Goal: Task Accomplishment & Management: Manage account settings

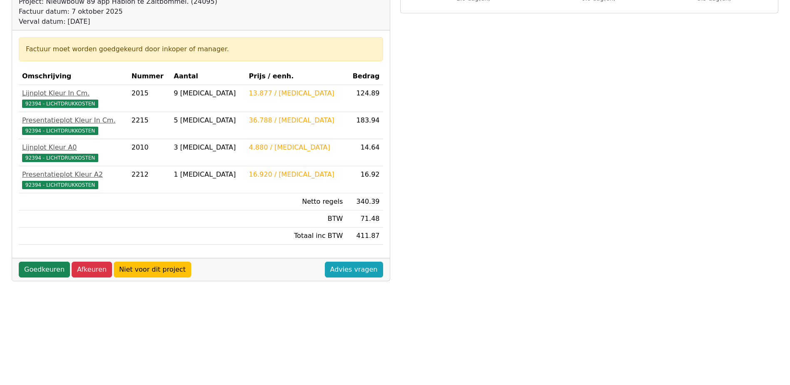
scroll to position [83, 0]
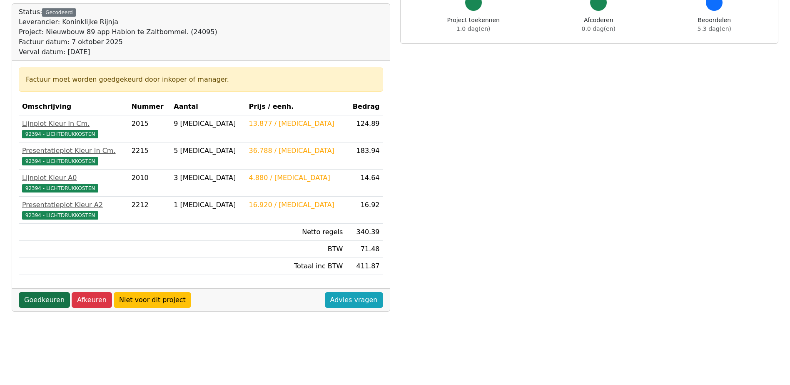
click at [43, 303] on link "Goedkeuren" at bounding box center [44, 300] width 51 height 16
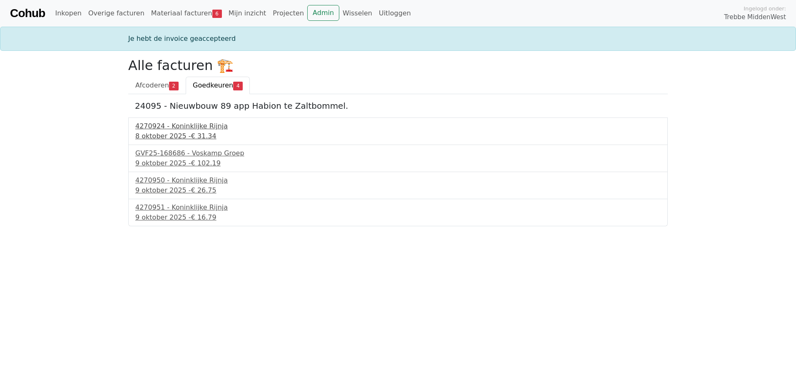
click at [190, 130] on div "4270924 - Koninklijke Rijnja" at bounding box center [397, 126] width 525 height 10
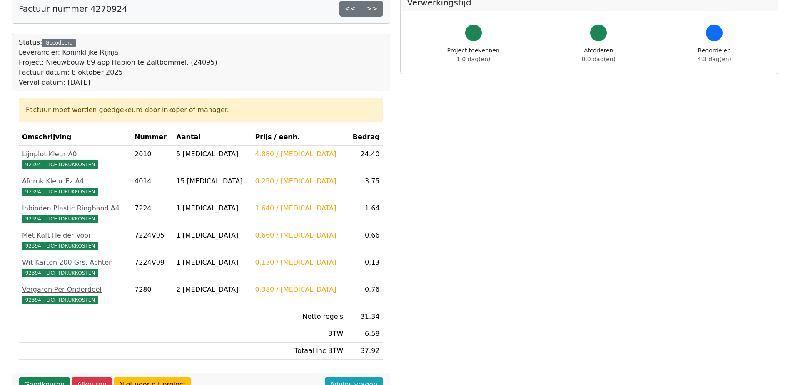
scroll to position [125, 0]
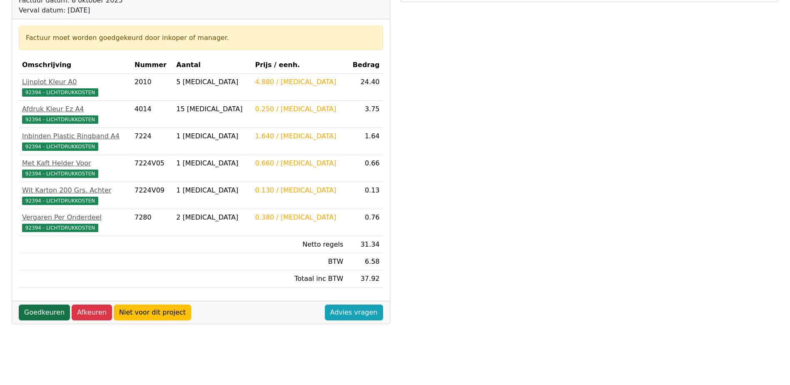
click at [43, 314] on link "Goedkeuren" at bounding box center [44, 312] width 51 height 16
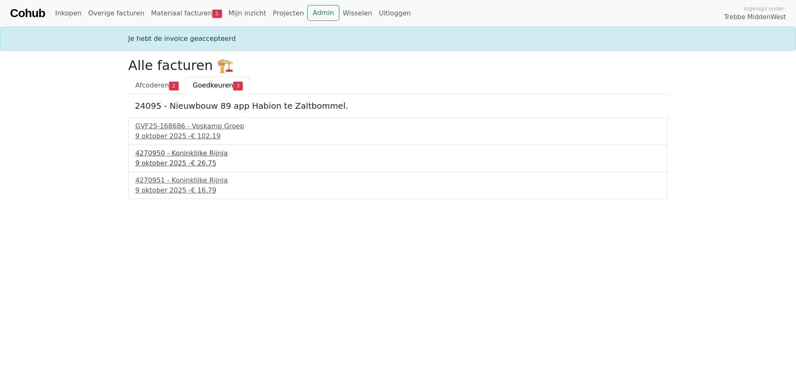
click at [179, 158] on div "9 oktober 2025 - € 26.75" at bounding box center [397, 163] width 525 height 10
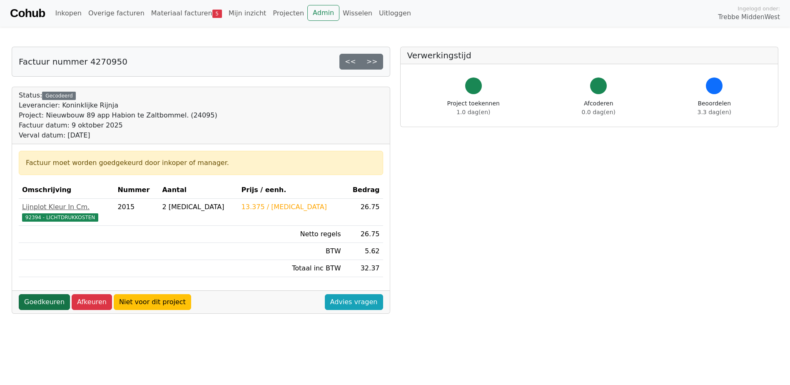
click at [50, 304] on link "Goedkeuren" at bounding box center [44, 302] width 51 height 16
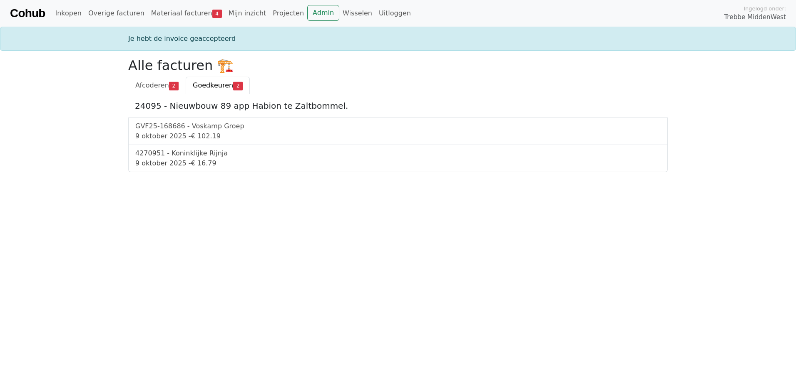
click at [168, 156] on div "4270951 - Koninklijke Rijnja" at bounding box center [397, 153] width 525 height 10
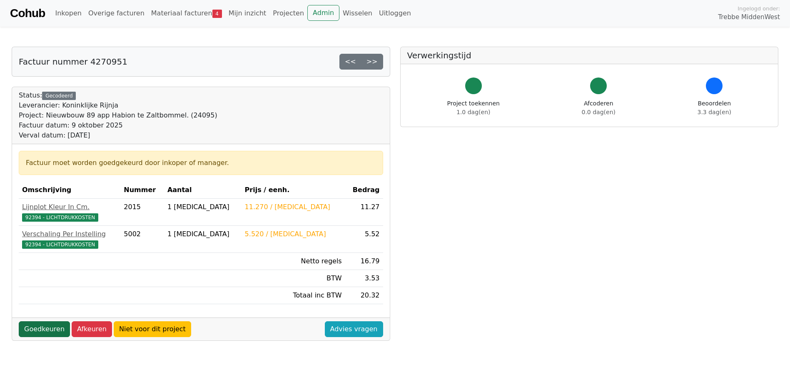
click at [34, 326] on link "Goedkeuren" at bounding box center [44, 329] width 51 height 16
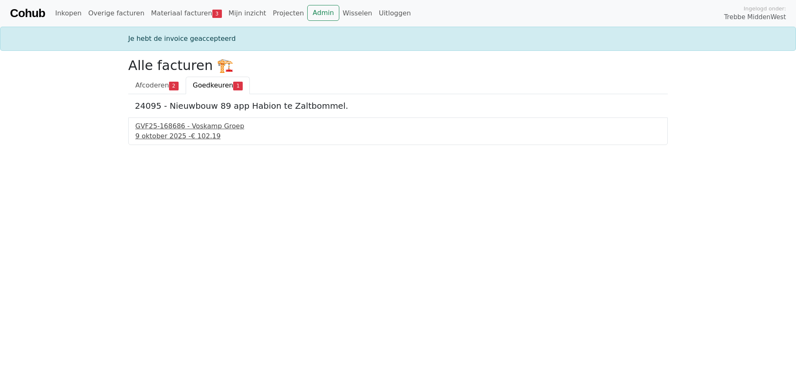
click at [193, 127] on div "GVF25-168686 - Voskamp Groep" at bounding box center [397, 126] width 525 height 10
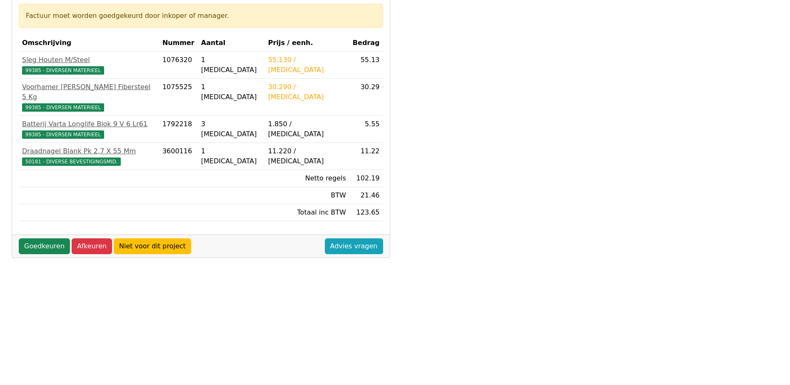
scroll to position [167, 0]
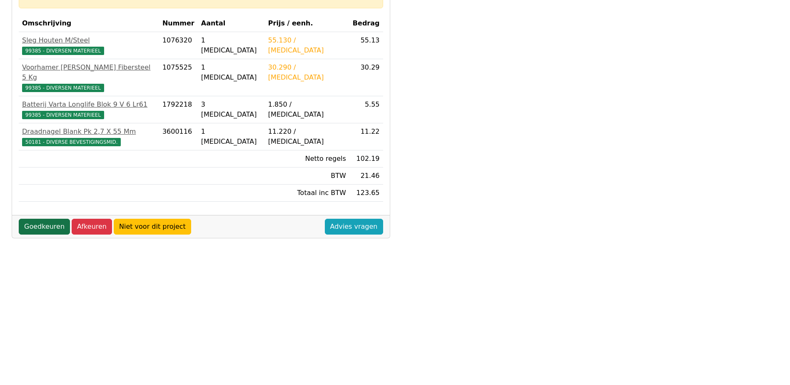
click at [45, 219] on link "Goedkeuren" at bounding box center [44, 227] width 51 height 16
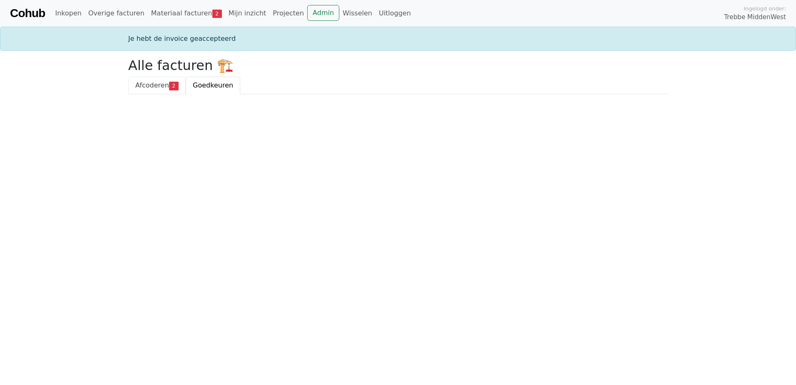
click at [149, 85] on span "Afcoderen" at bounding box center [152, 85] width 34 height 8
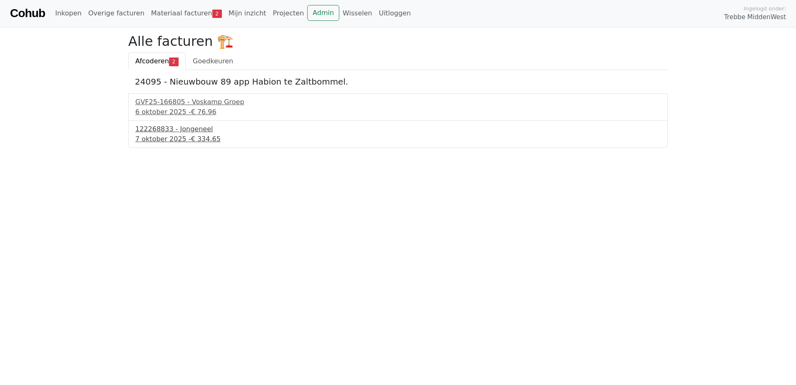
click at [173, 130] on div "122268833 - Jongeneel" at bounding box center [397, 129] width 525 height 10
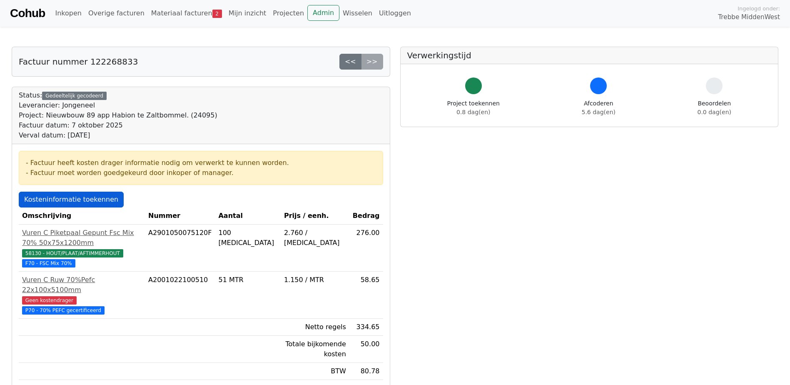
click at [74, 196] on link "Kosteninformatie toekennen" at bounding box center [71, 200] width 105 height 16
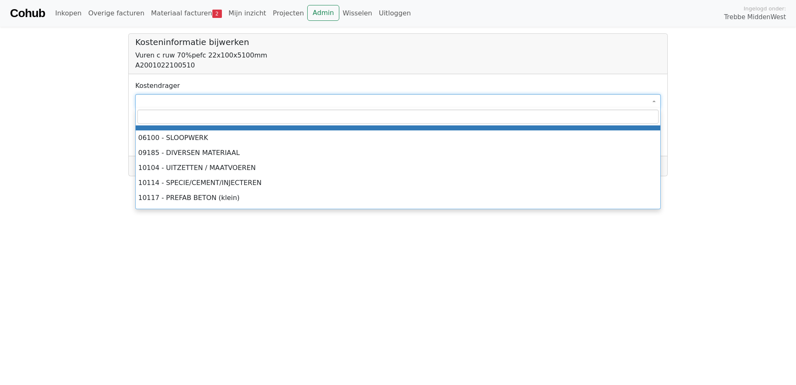
click at [174, 98] on span at bounding box center [397, 101] width 525 height 14
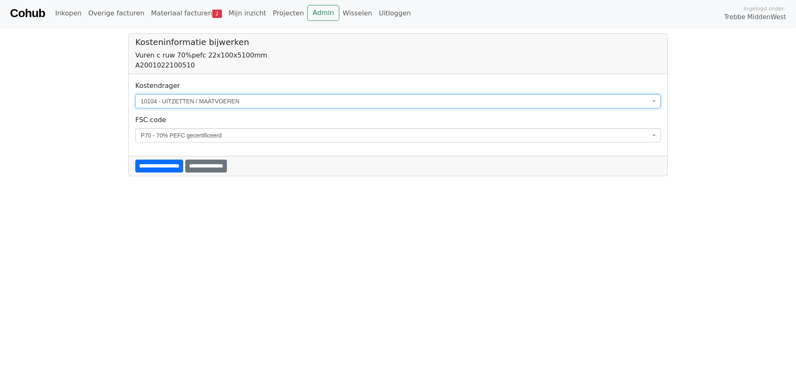
click at [219, 97] on span "10104 - UITZETTEN / MAATVOEREN" at bounding box center [397, 101] width 525 height 14
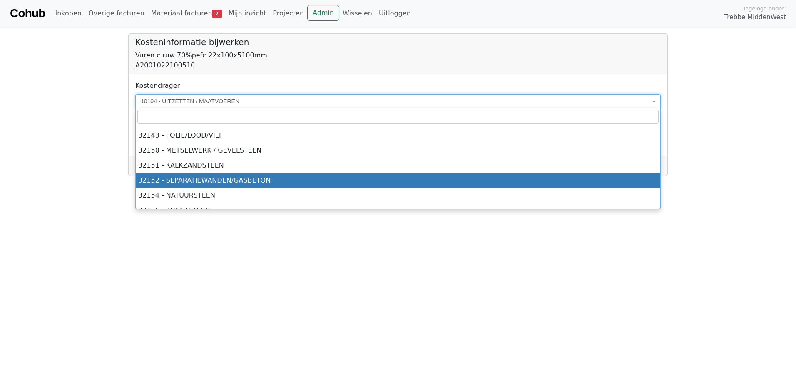
scroll to position [1457, 0]
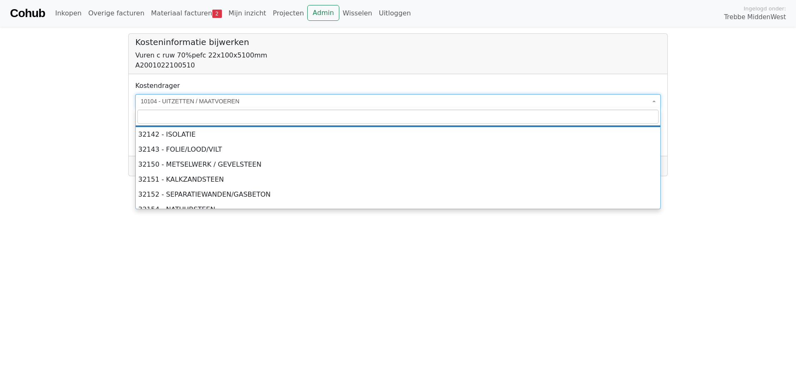
click at [221, 117] on input "search" at bounding box center [397, 116] width 521 height 14
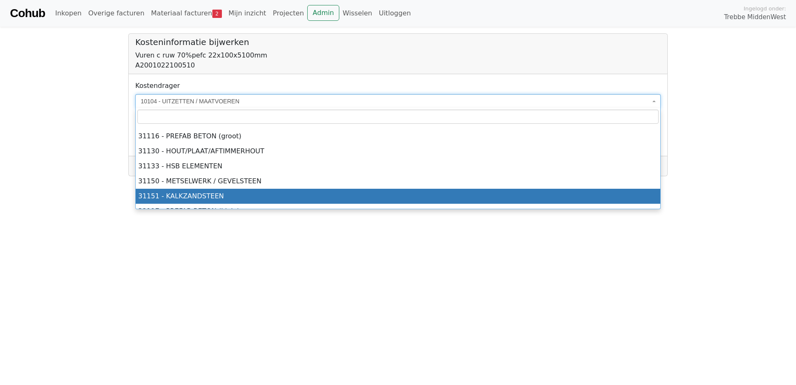
scroll to position [1249, 0]
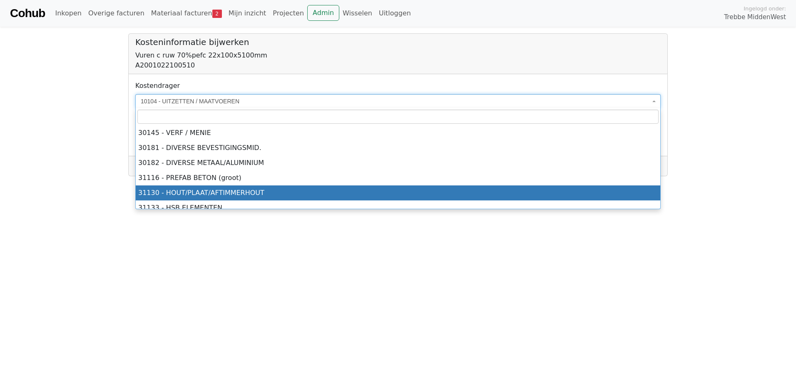
select select "****"
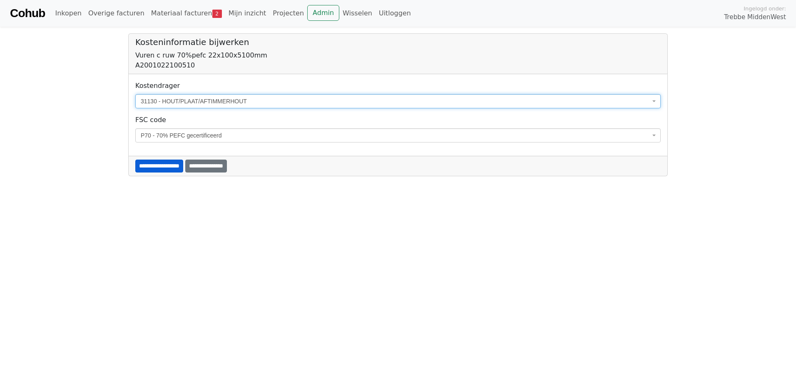
click at [175, 164] on input "**********" at bounding box center [159, 165] width 48 height 13
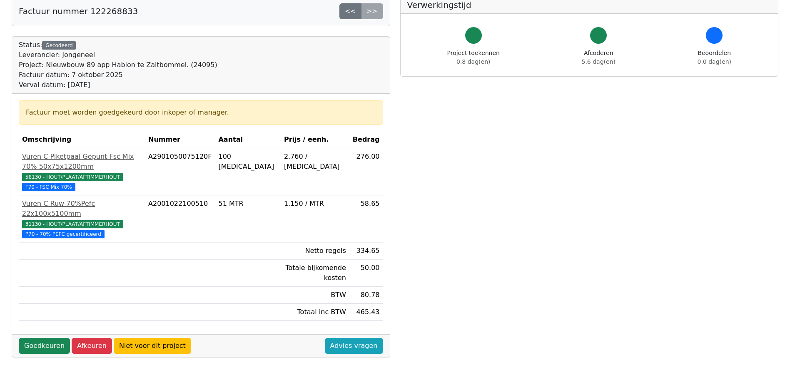
scroll to position [83, 0]
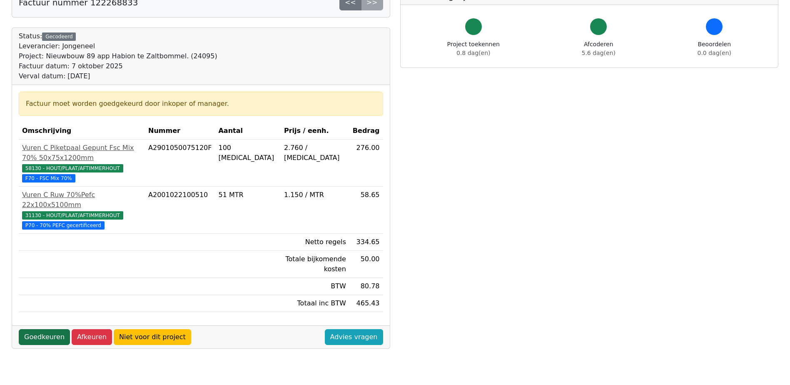
click at [47, 329] on link "Goedkeuren" at bounding box center [44, 337] width 51 height 16
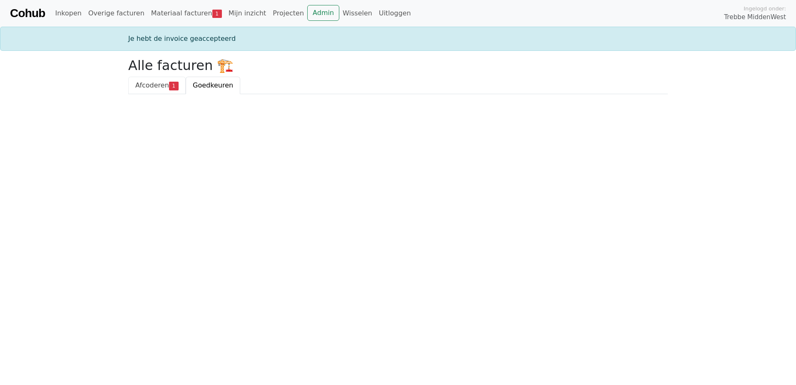
drag, startPoint x: 150, startPoint y: 83, endPoint x: 155, endPoint y: 83, distance: 4.6
click at [152, 83] on span "Afcoderen" at bounding box center [152, 85] width 34 height 8
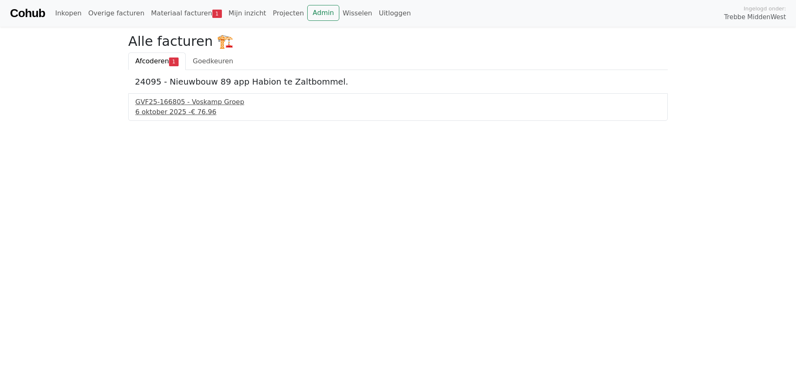
click at [178, 106] on div "GVF25-166805 - Voskamp Groep" at bounding box center [397, 102] width 525 height 10
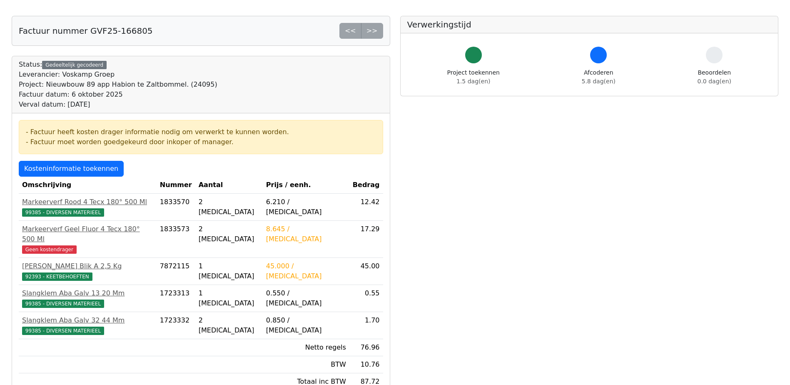
scroll to position [125, 0]
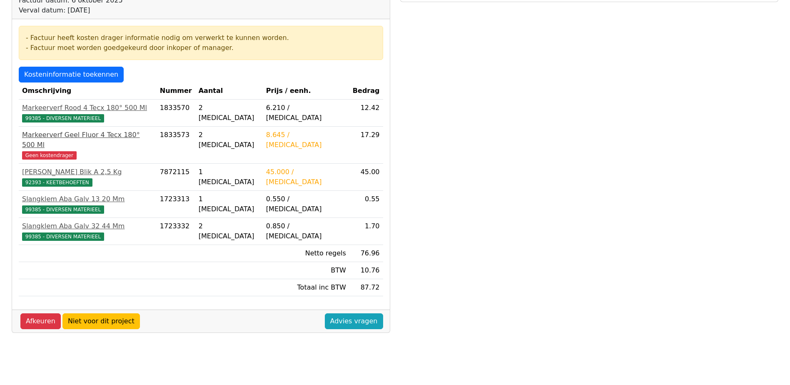
click at [44, 138] on div "Markeerverf Geel Fluor 4 Tecx 180° 500 Ml" at bounding box center [87, 140] width 131 height 20
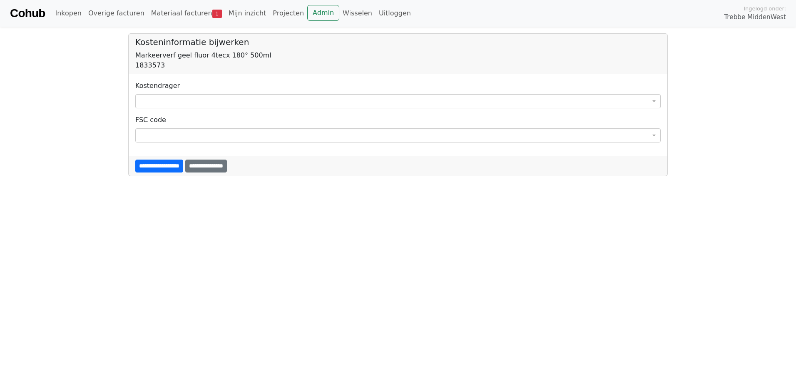
click at [152, 96] on span at bounding box center [397, 101] width 525 height 14
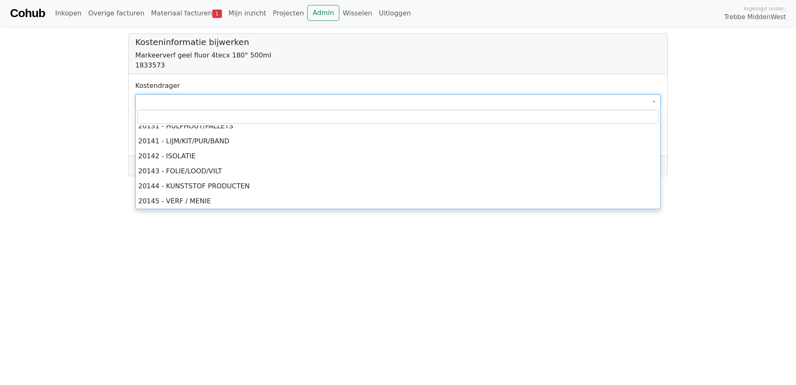
scroll to position [625, 0]
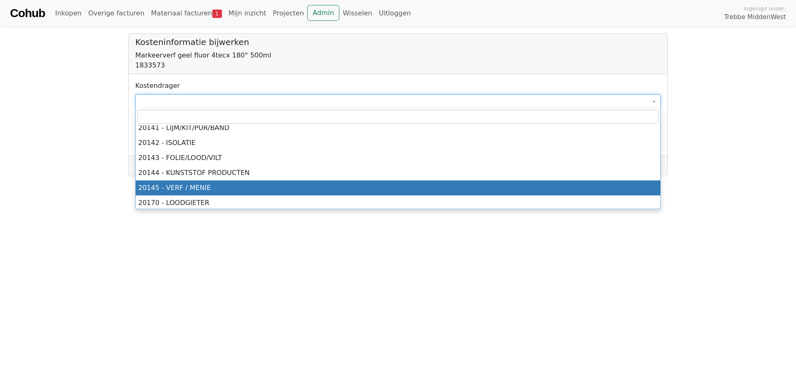
select select "****"
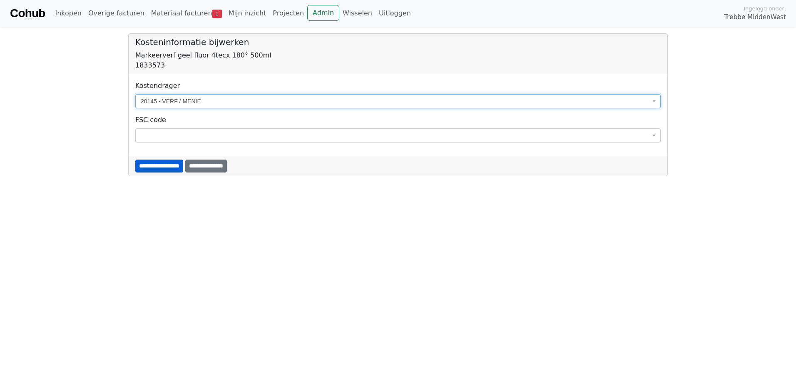
click at [183, 167] on input "**********" at bounding box center [159, 165] width 48 height 13
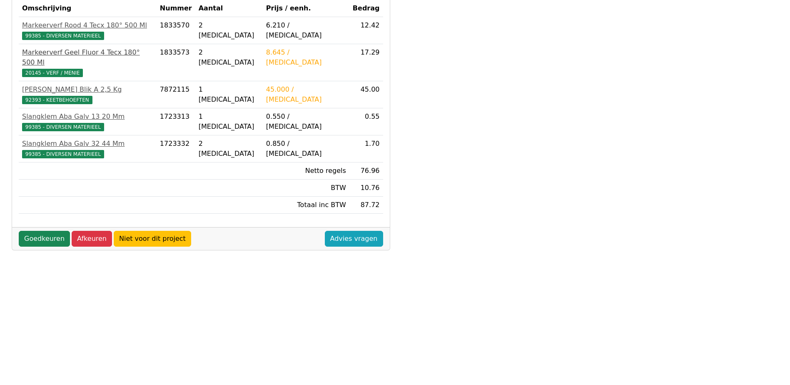
scroll to position [208, 0]
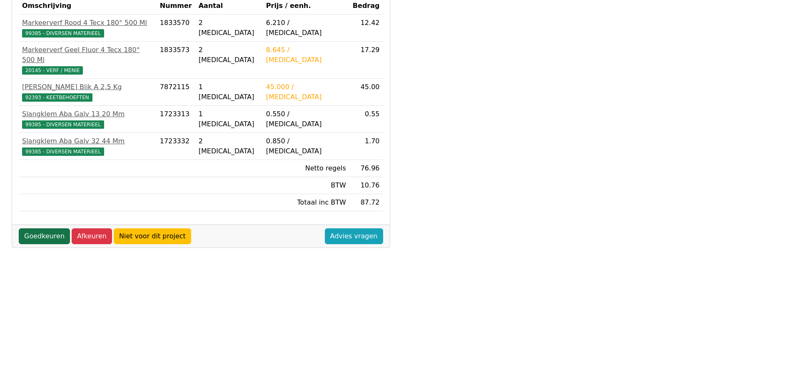
click at [53, 229] on link "Goedkeuren" at bounding box center [44, 236] width 51 height 16
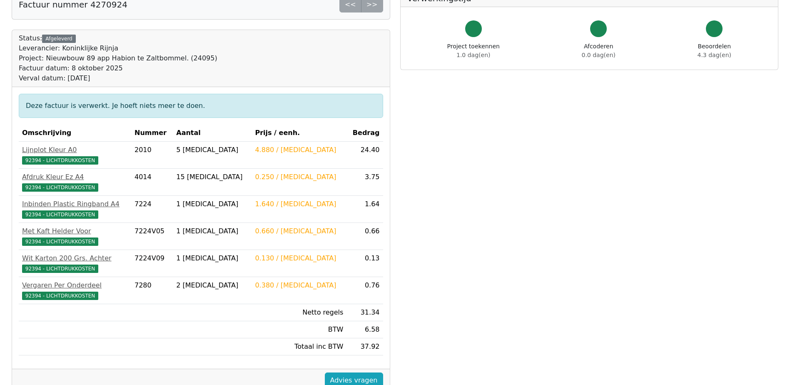
scroll to position [25, 0]
